Goal: Task Accomplishment & Management: Manage account settings

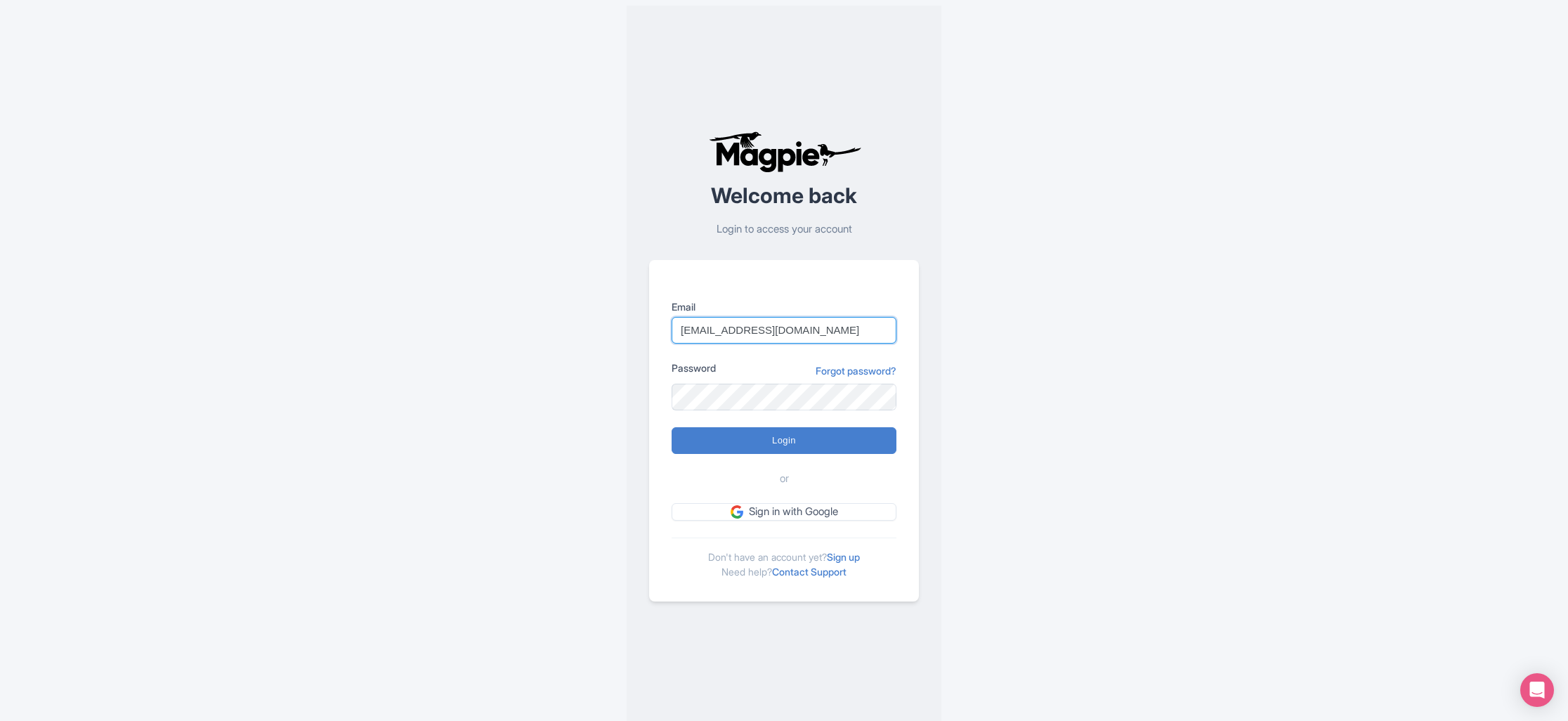
type input "[EMAIL_ADDRESS][DOMAIN_NAME]"
click at [671, 427] on input "Login" at bounding box center [783, 440] width 225 height 26
type input "Logging in..."
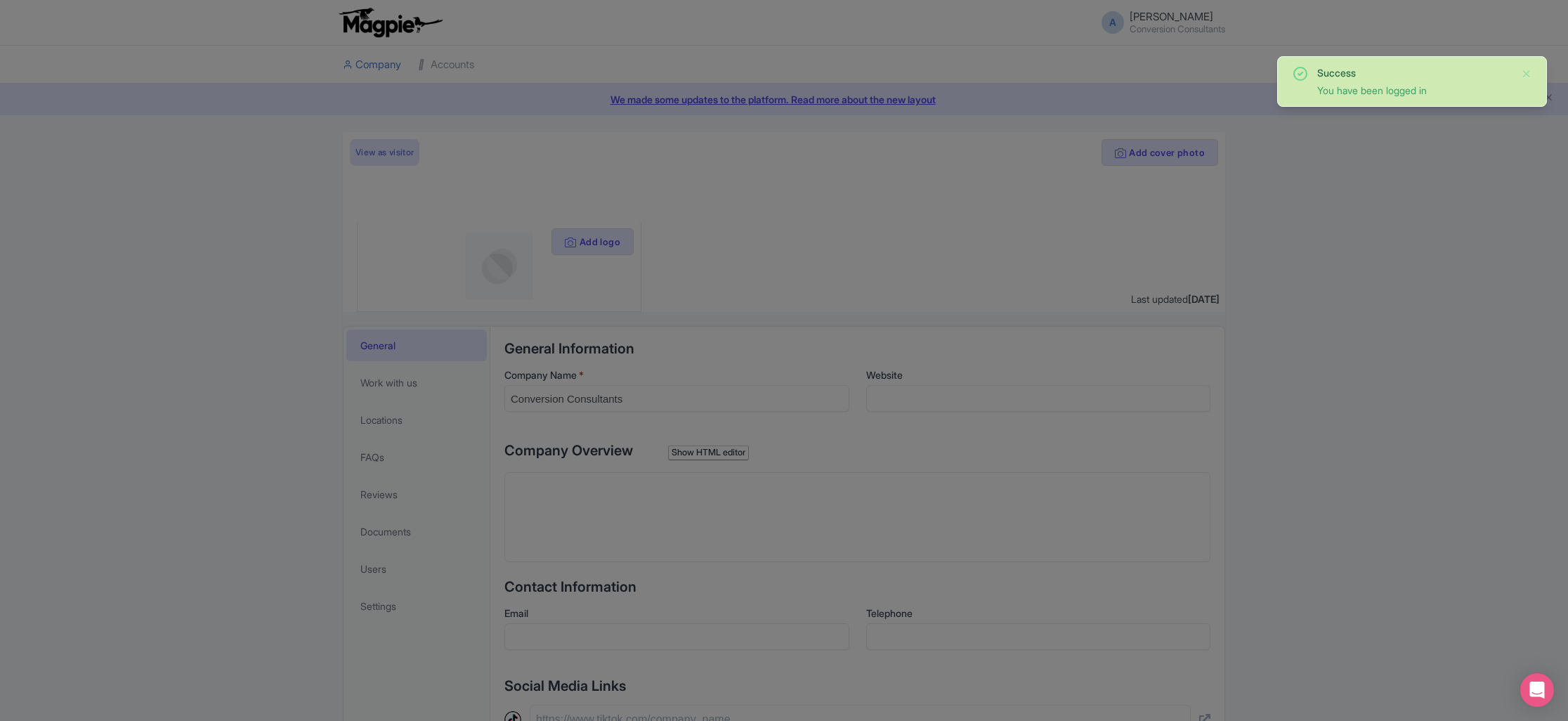
click at [117, 132] on div at bounding box center [784, 360] width 1568 height 721
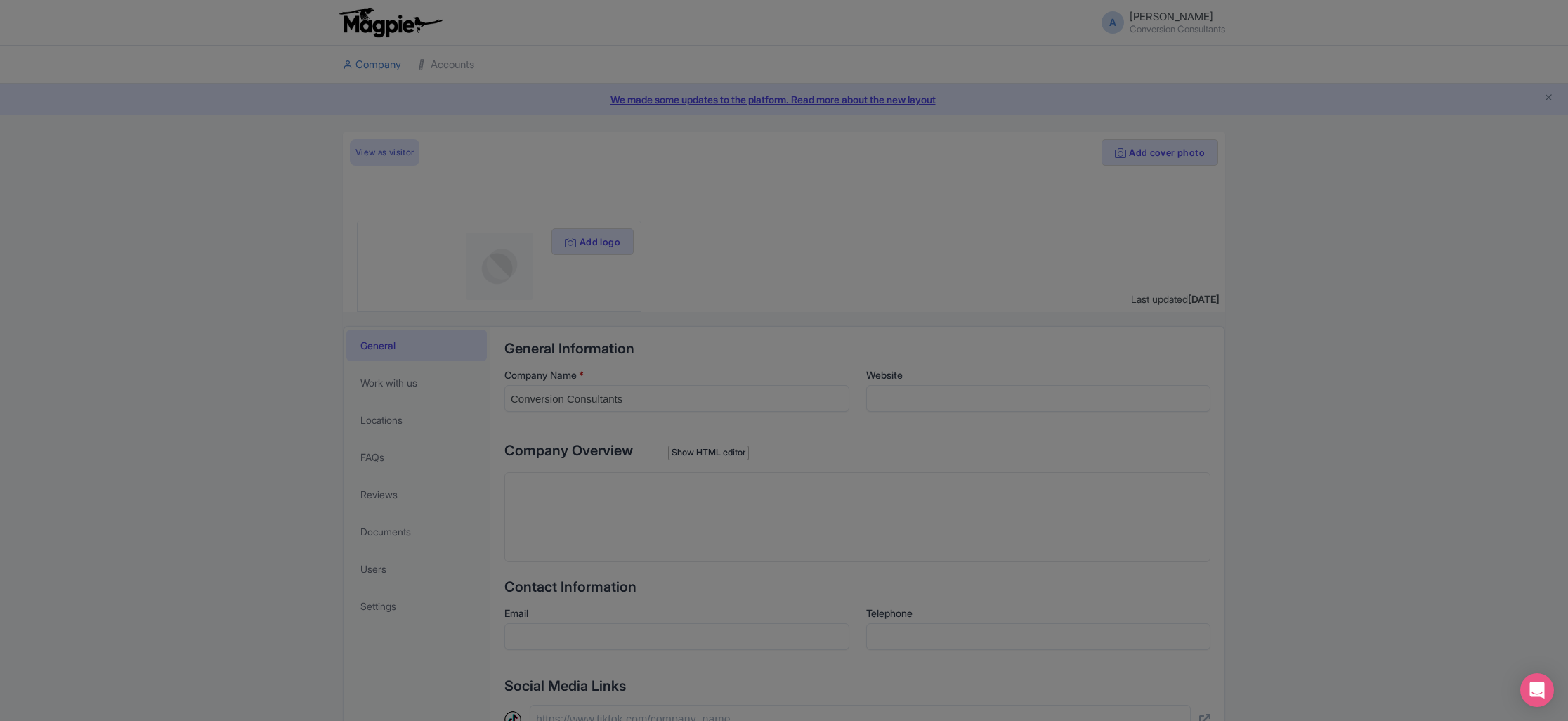
click at [1454, 185] on div at bounding box center [784, 360] width 1568 height 721
click at [932, 97] on div at bounding box center [784, 360] width 1568 height 721
click at [1539, 691] on icon "Open Intercom Messenger" at bounding box center [1536, 689] width 16 height 18
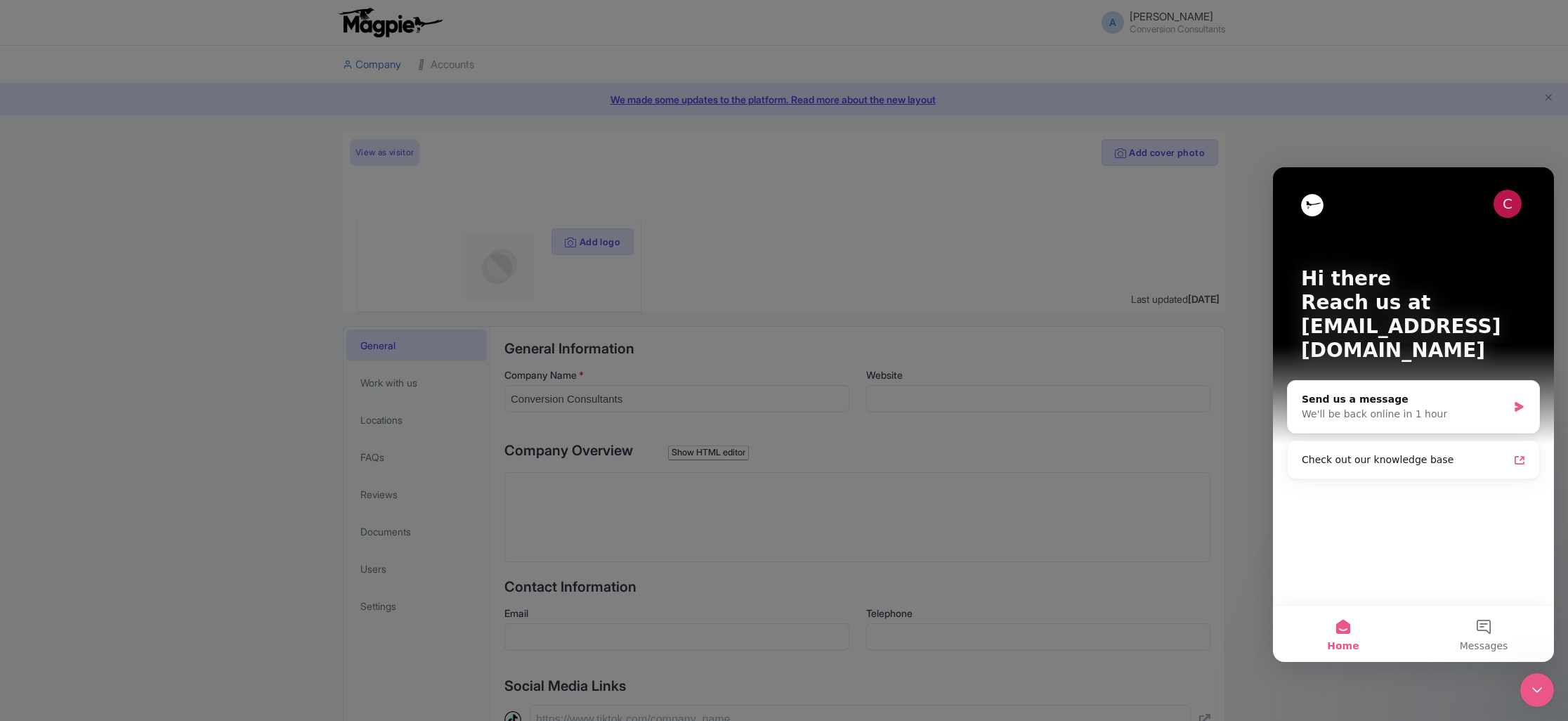
click at [1214, 291] on div at bounding box center [784, 360] width 1568 height 721
click at [1264, 290] on div at bounding box center [784, 360] width 1568 height 721
click at [1543, 695] on icon "Close Intercom Messenger" at bounding box center [1537, 690] width 17 height 17
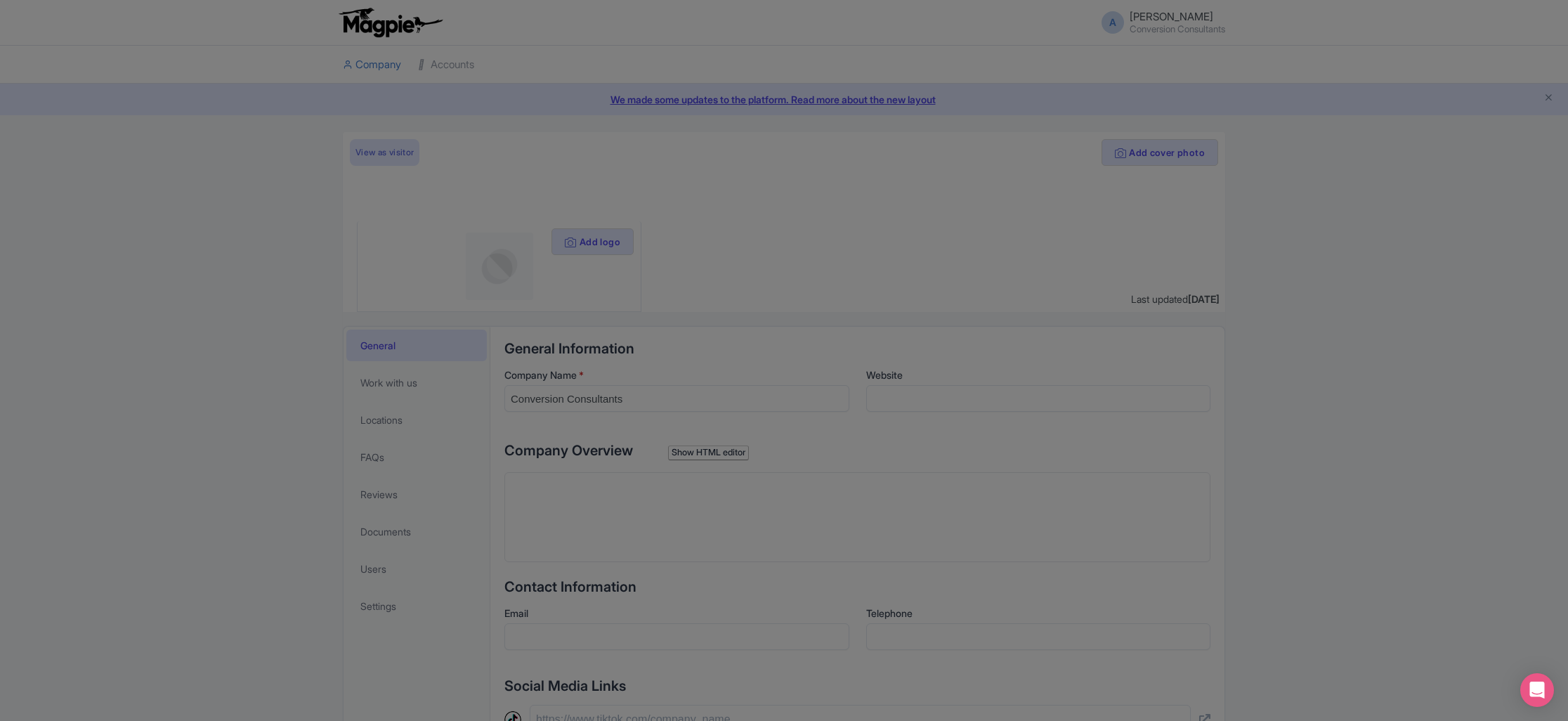
click at [629, 100] on div at bounding box center [784, 360] width 1568 height 721
click at [664, 435] on div at bounding box center [784, 360] width 1568 height 721
click at [446, 64] on div at bounding box center [784, 360] width 1568 height 721
click at [438, 64] on div at bounding box center [784, 360] width 1568 height 721
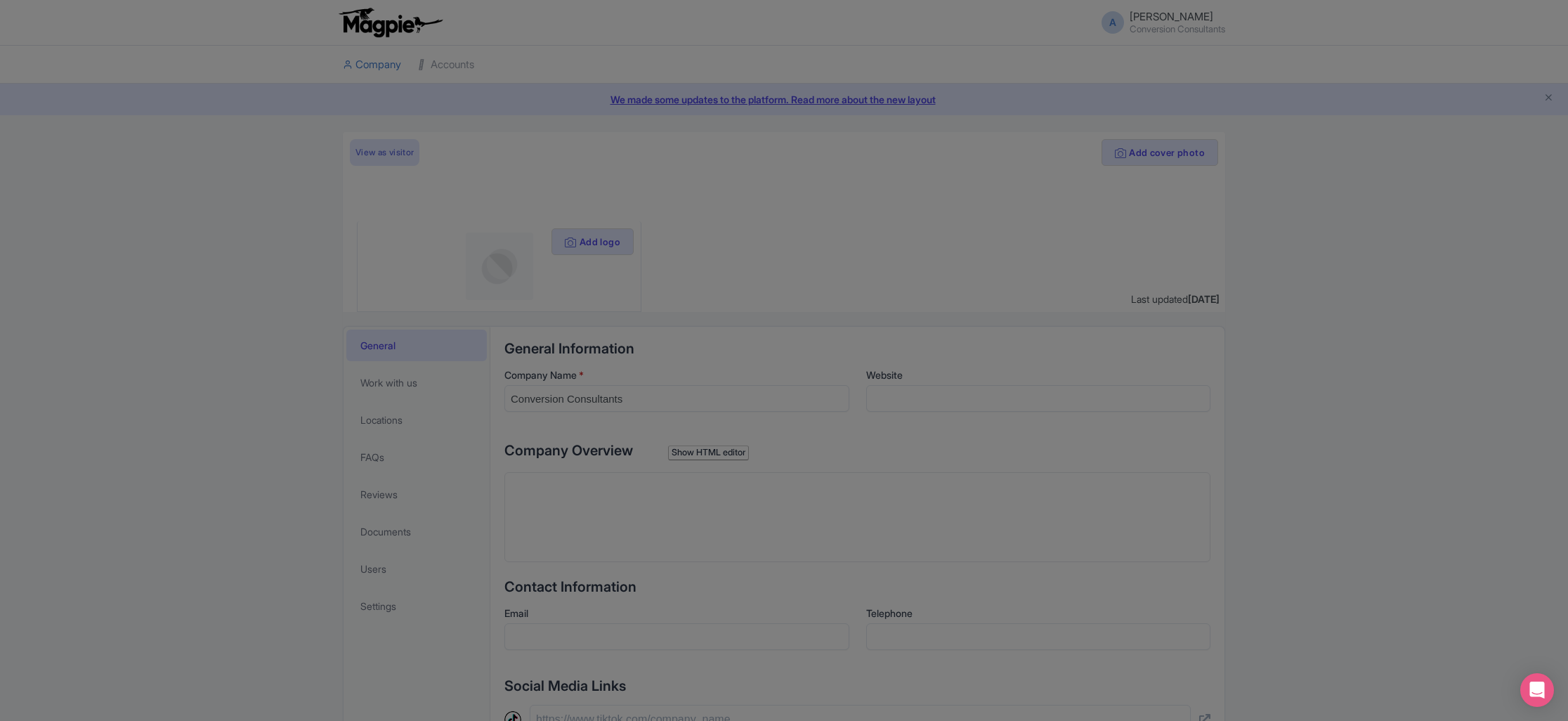
click at [438, 64] on div at bounding box center [784, 360] width 1568 height 721
click at [446, 63] on div at bounding box center [784, 360] width 1568 height 721
